Goal: Navigation & Orientation: Find specific page/section

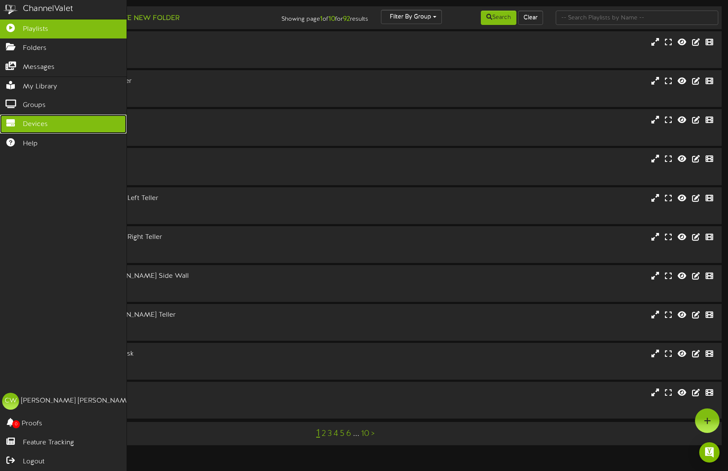
click at [20, 120] on icon at bounding box center [10, 122] width 21 height 6
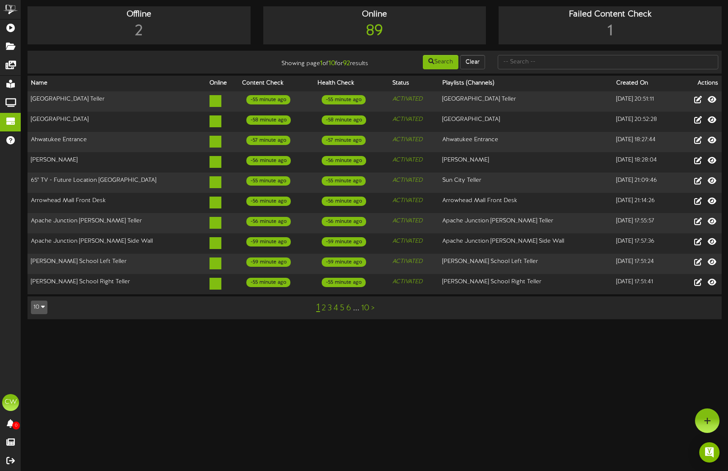
click at [42, 303] on button "10" at bounding box center [39, 308] width 17 height 14
click at [38, 286] on div "100" at bounding box center [39, 291] width 16 height 13
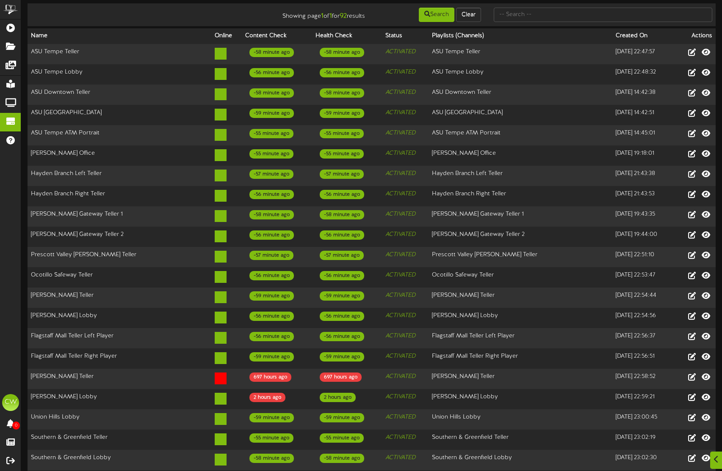
scroll to position [85, 0]
